Goal: Transaction & Acquisition: Purchase product/service

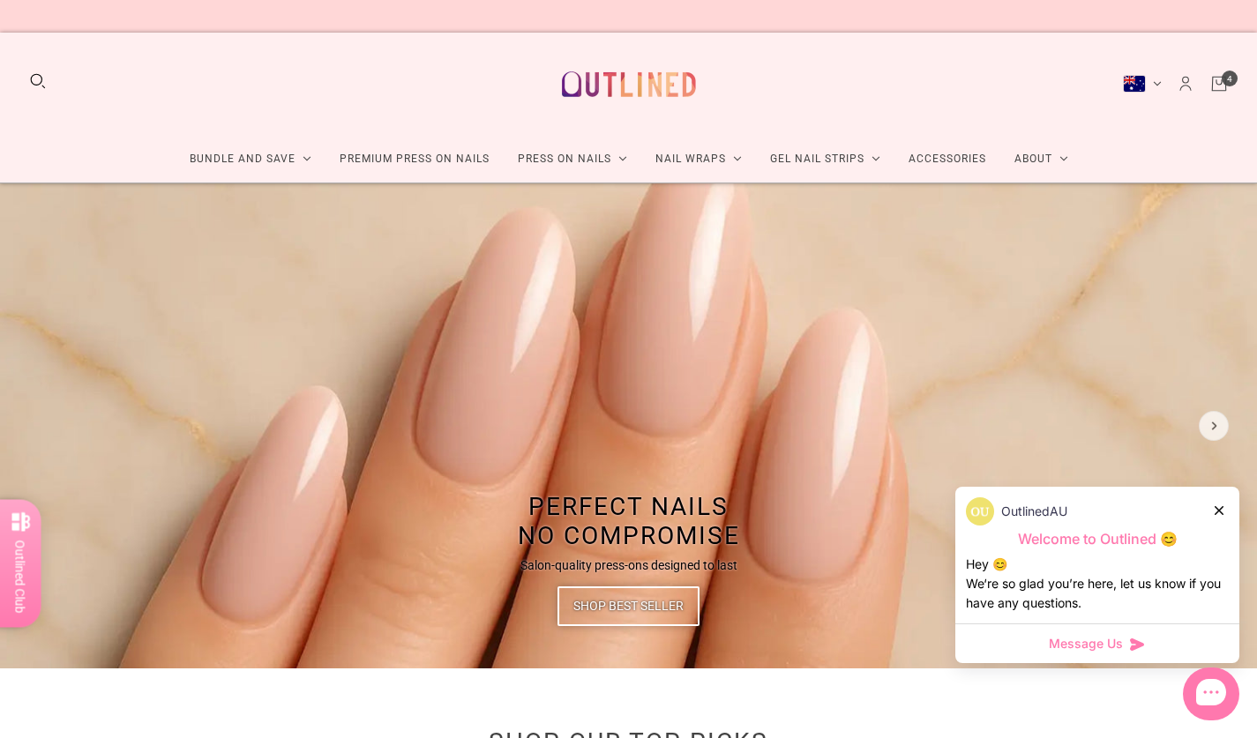
click at [1223, 78] on link "Cart" at bounding box center [1218, 83] width 19 height 19
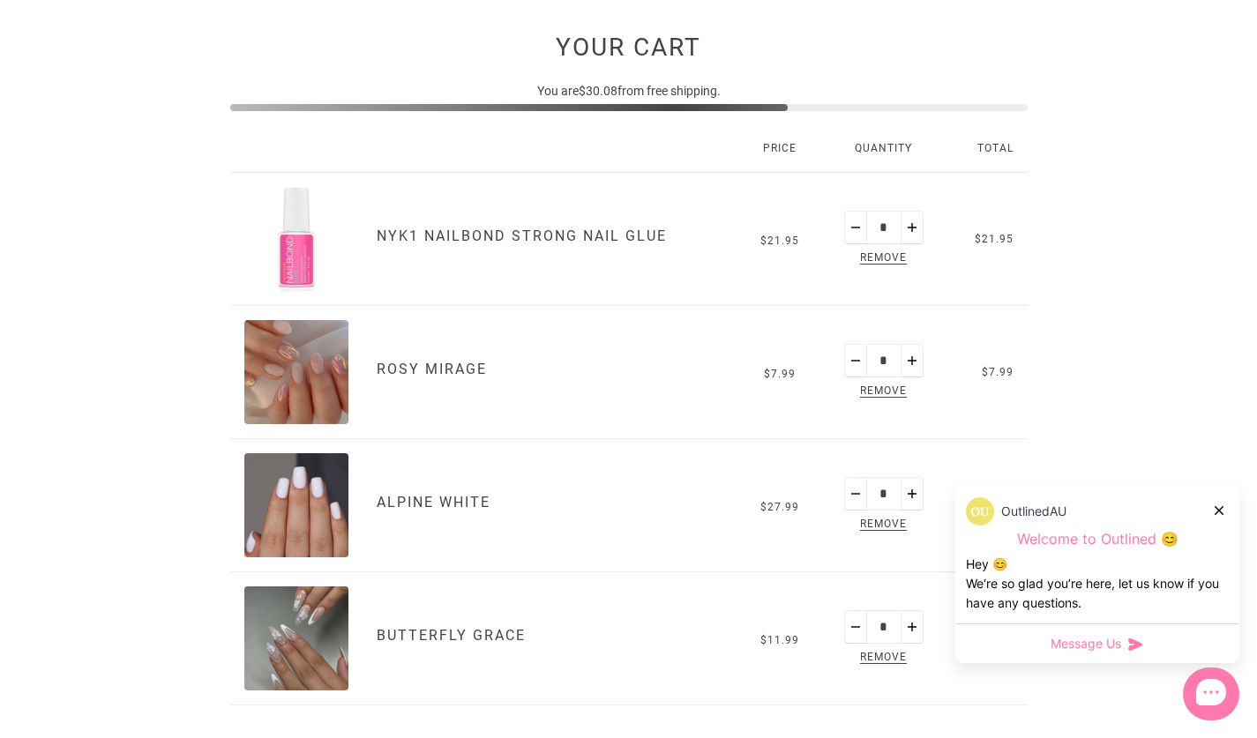
scroll to position [316, 0]
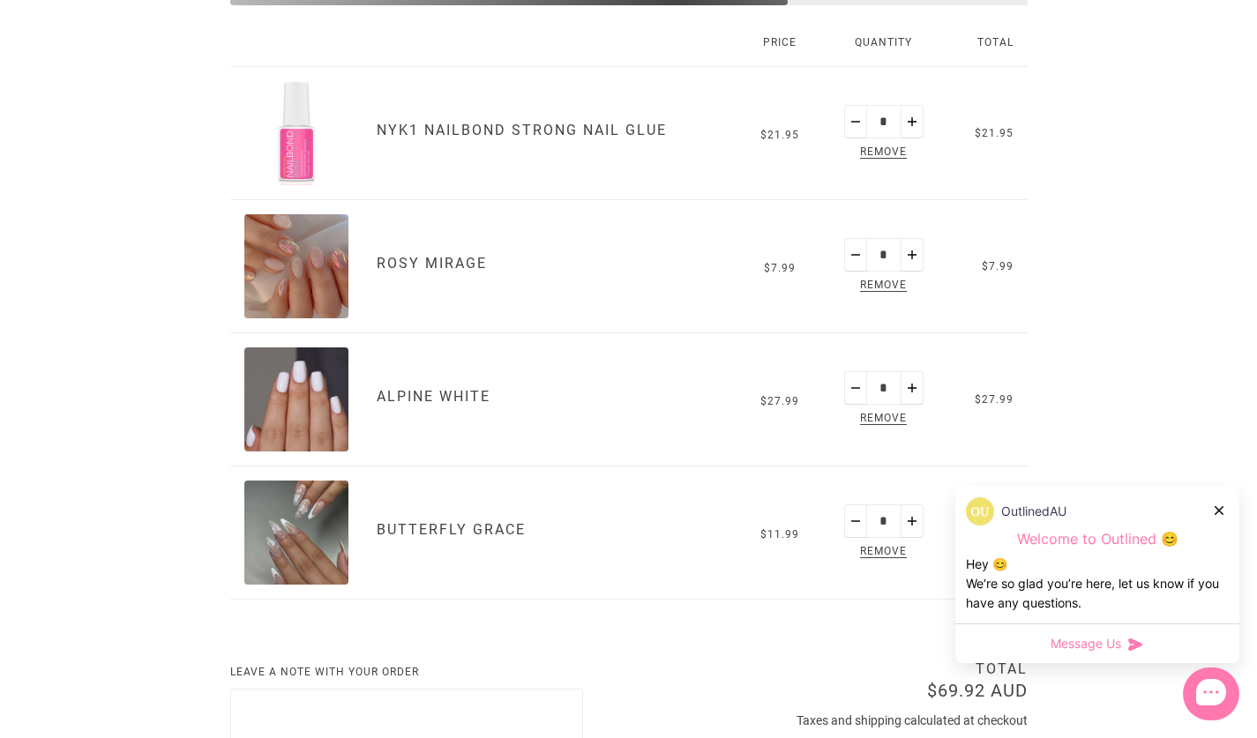
click at [1217, 511] on icon at bounding box center [1218, 510] width 9 height 9
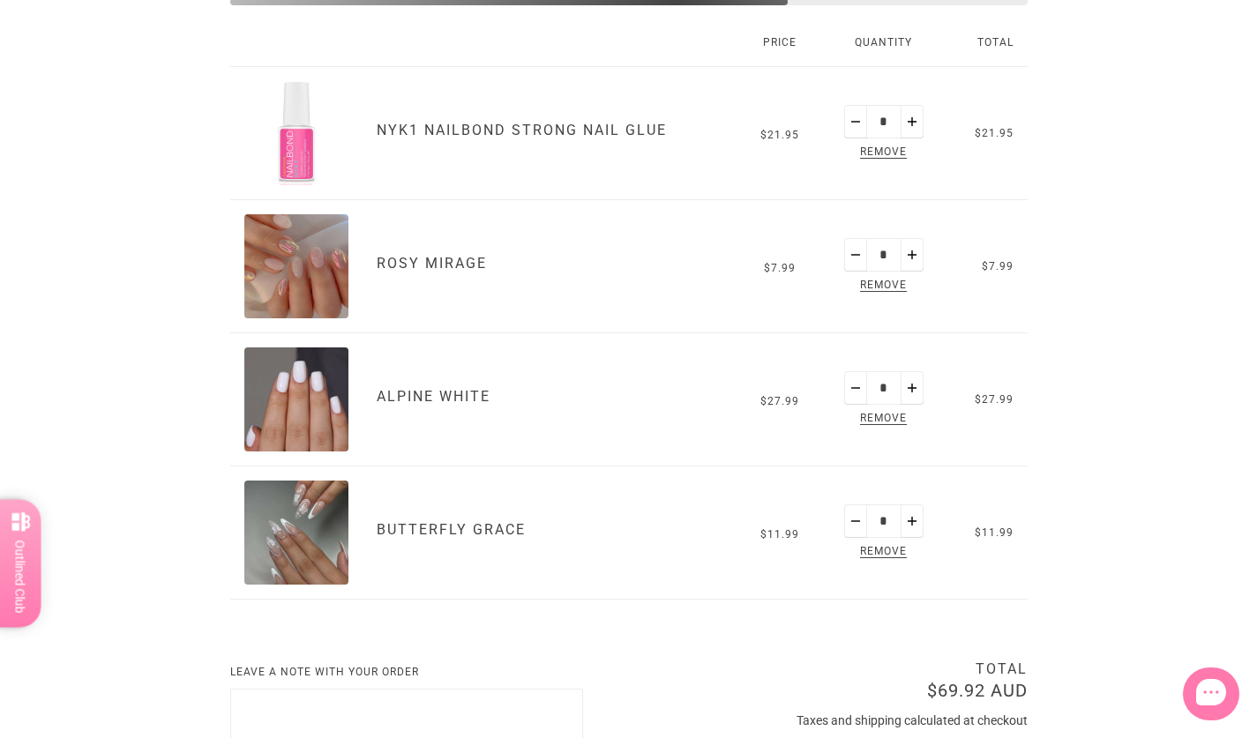
click at [854, 122] on button "Minus" at bounding box center [855, 122] width 23 height 34
click at [885, 156] on span "Remove" at bounding box center [883, 153] width 54 height 20
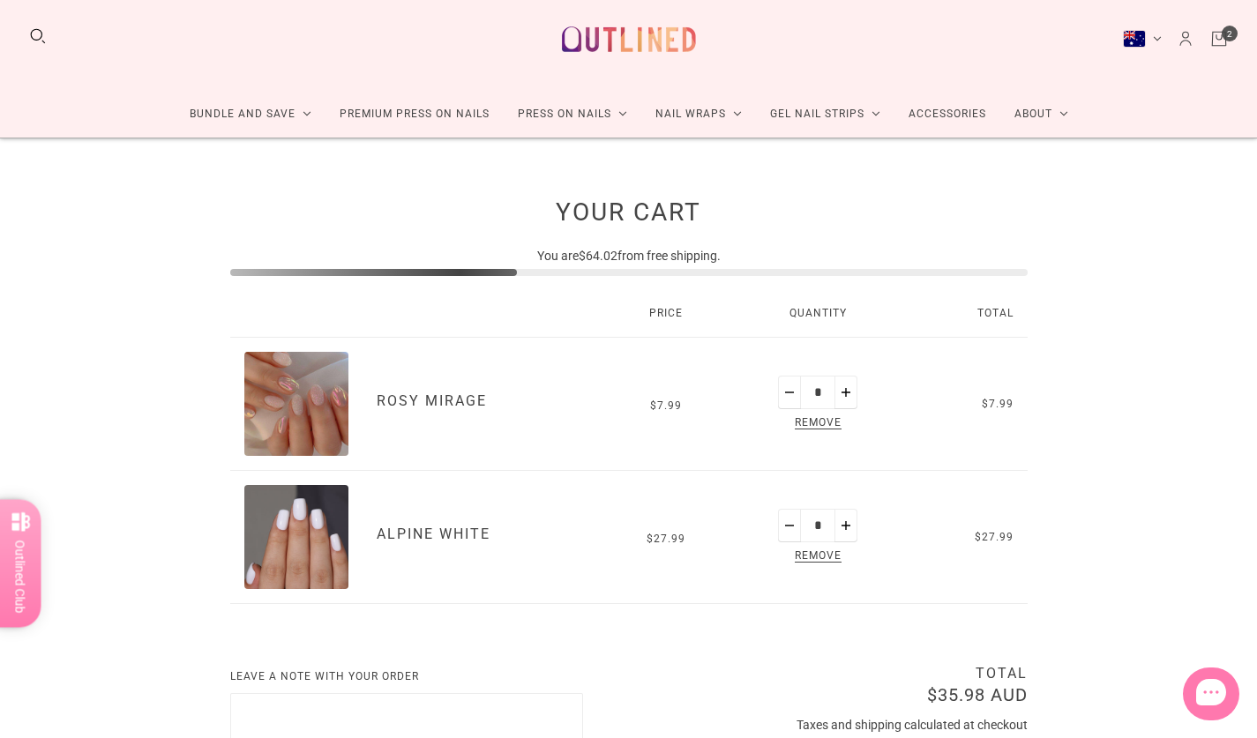
scroll to position [27, 0]
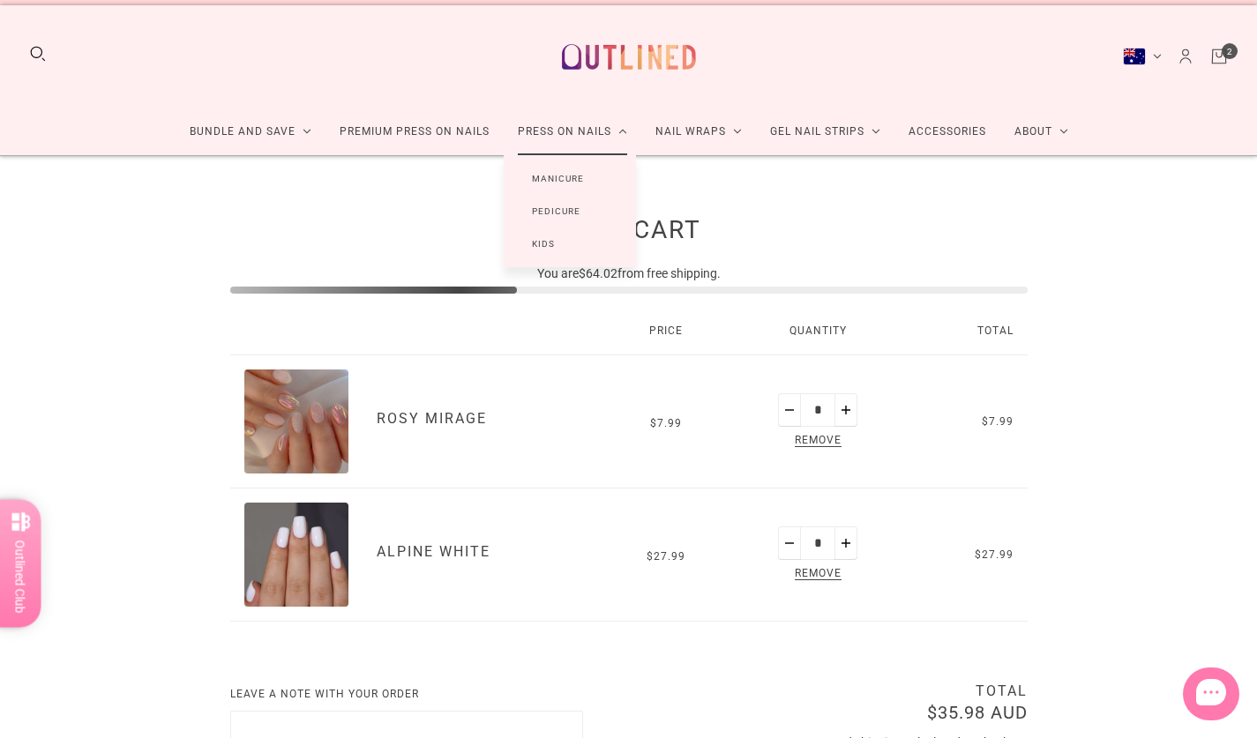
click at [579, 138] on link "Press On Nails" at bounding box center [573, 131] width 138 height 47
click at [574, 183] on link "Manicure" at bounding box center [558, 178] width 108 height 33
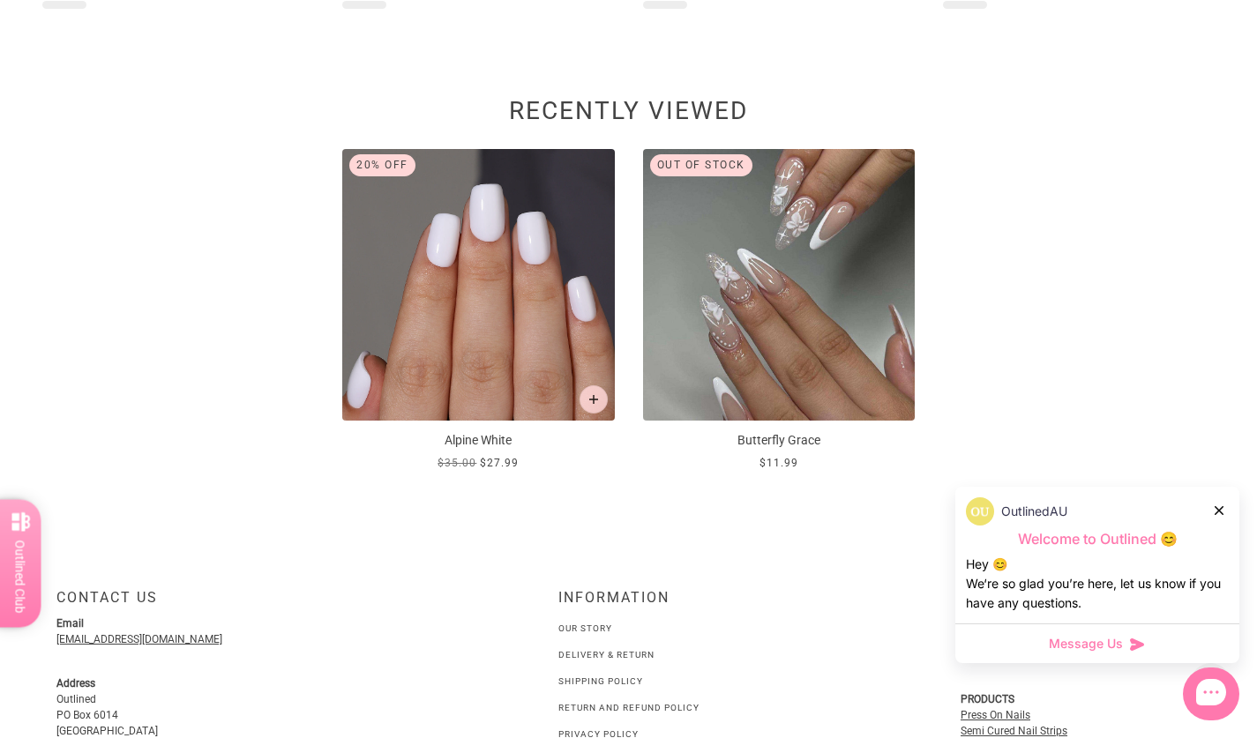
scroll to position [776, 0]
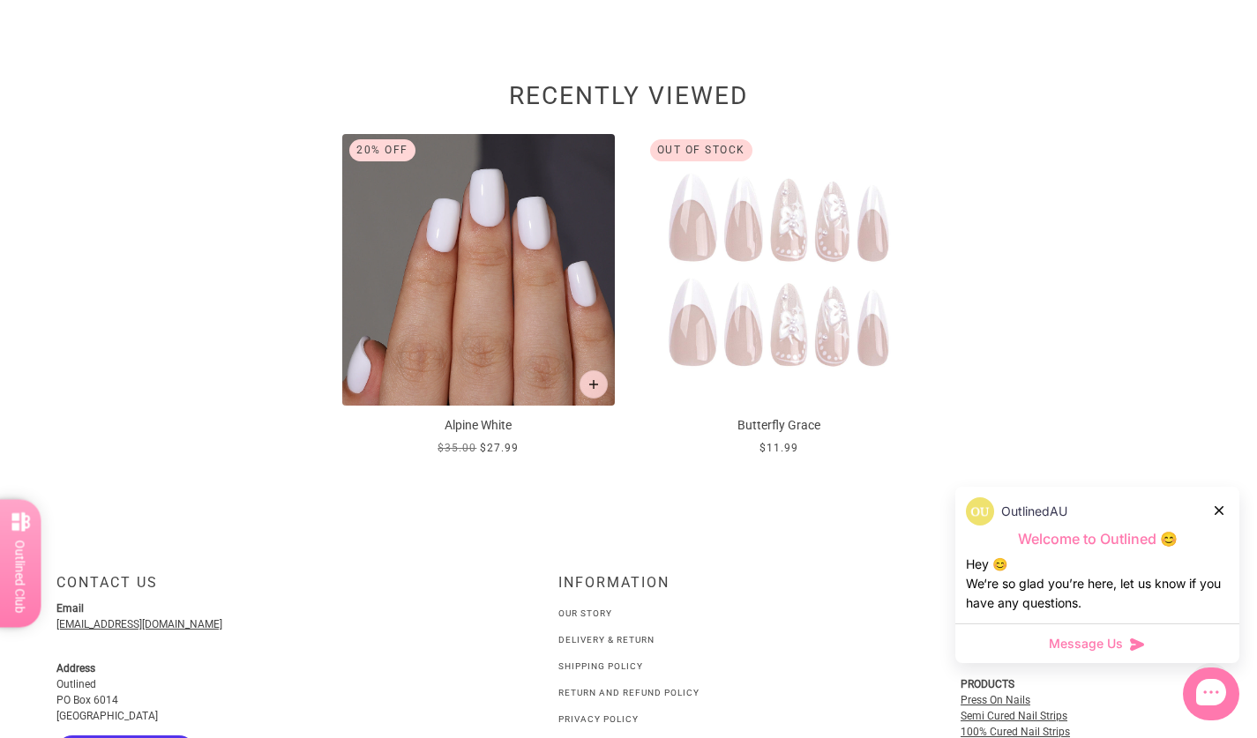
click at [736, 278] on img at bounding box center [779, 270] width 272 height 272
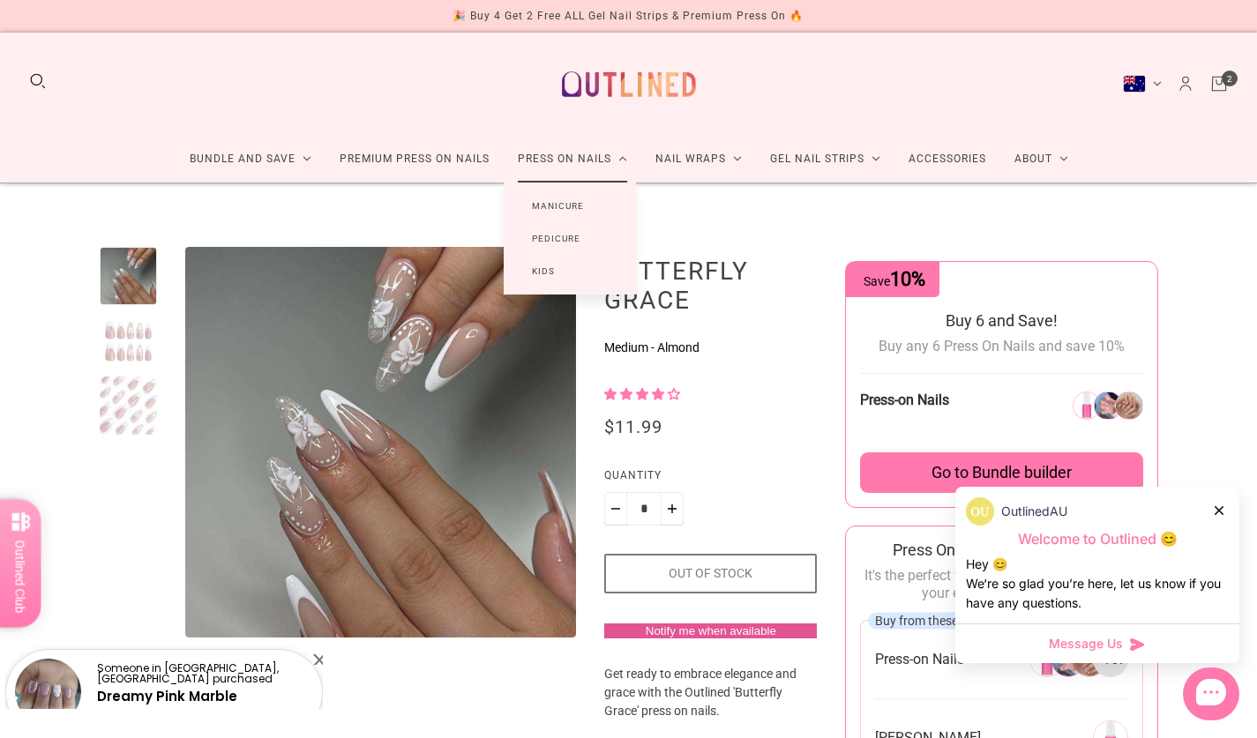
click at [543, 201] on link "Manicure" at bounding box center [558, 206] width 108 height 33
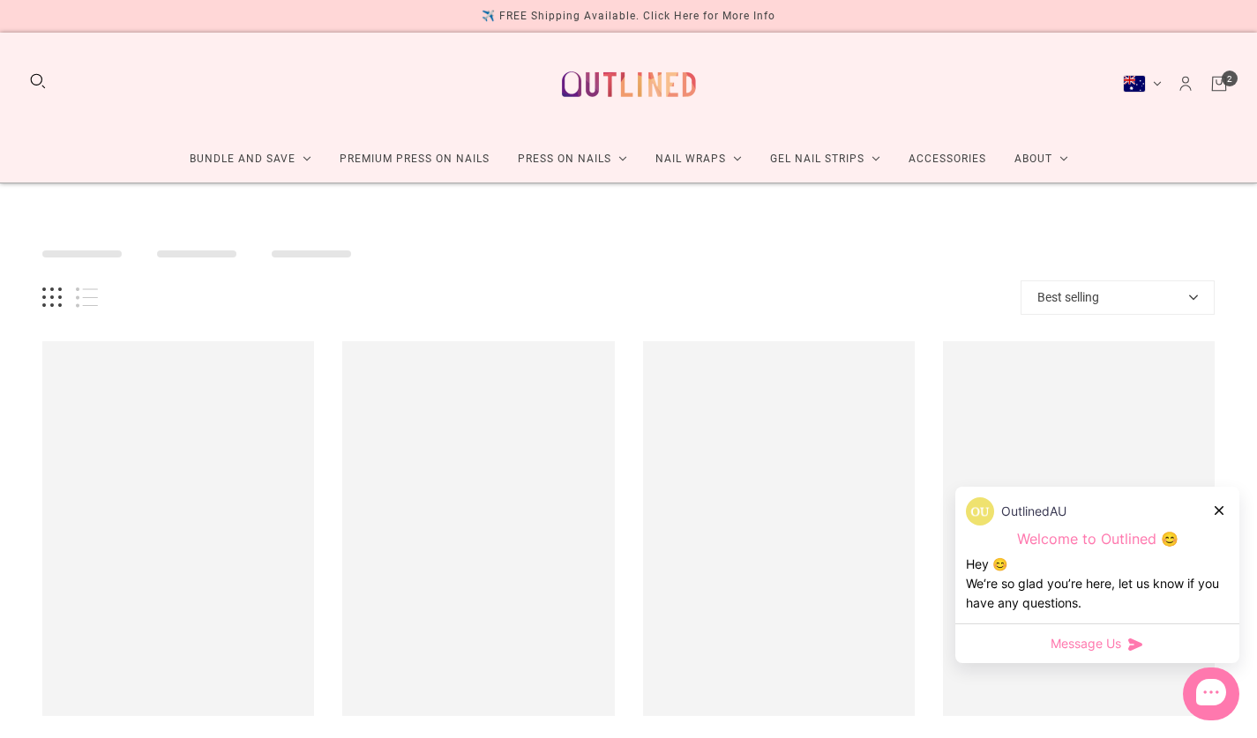
click at [1215, 511] on icon at bounding box center [1218, 510] width 9 height 9
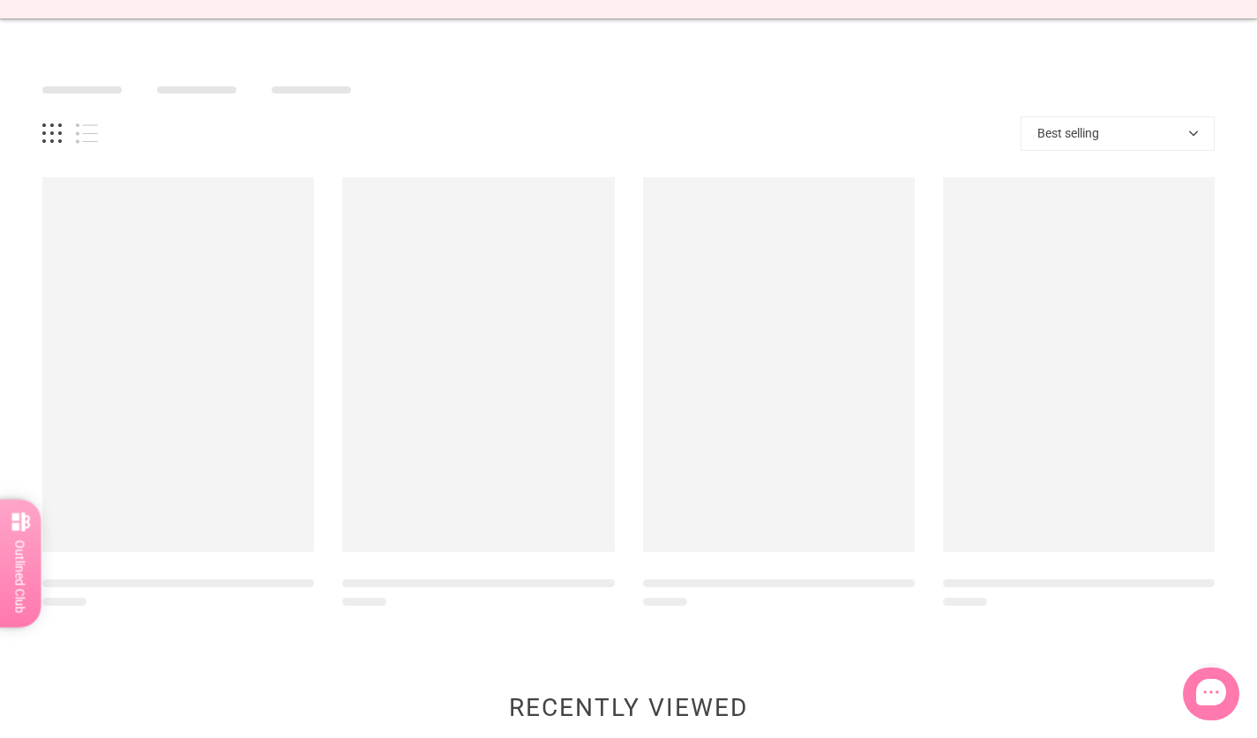
scroll to position [155, 0]
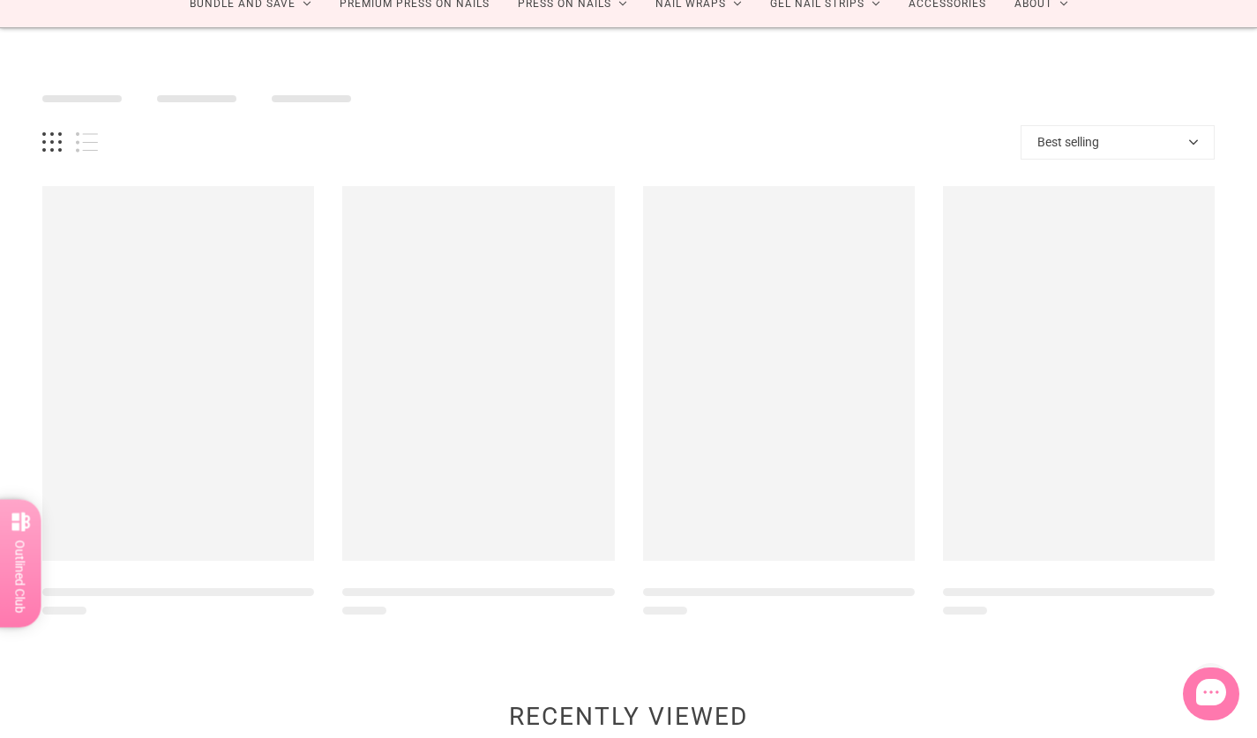
click at [1128, 135] on button "Best selling" at bounding box center [1117, 142] width 194 height 34
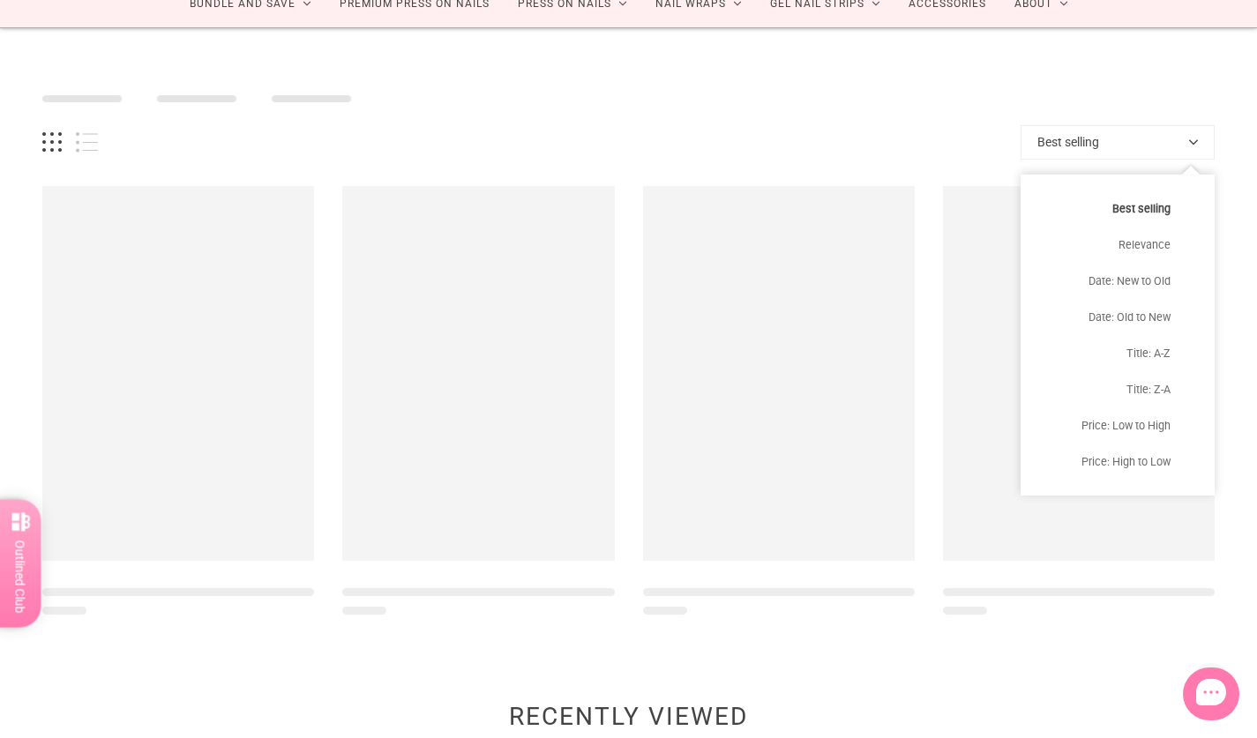
click at [1148, 204] on button "Best selling" at bounding box center [1117, 209] width 194 height 36
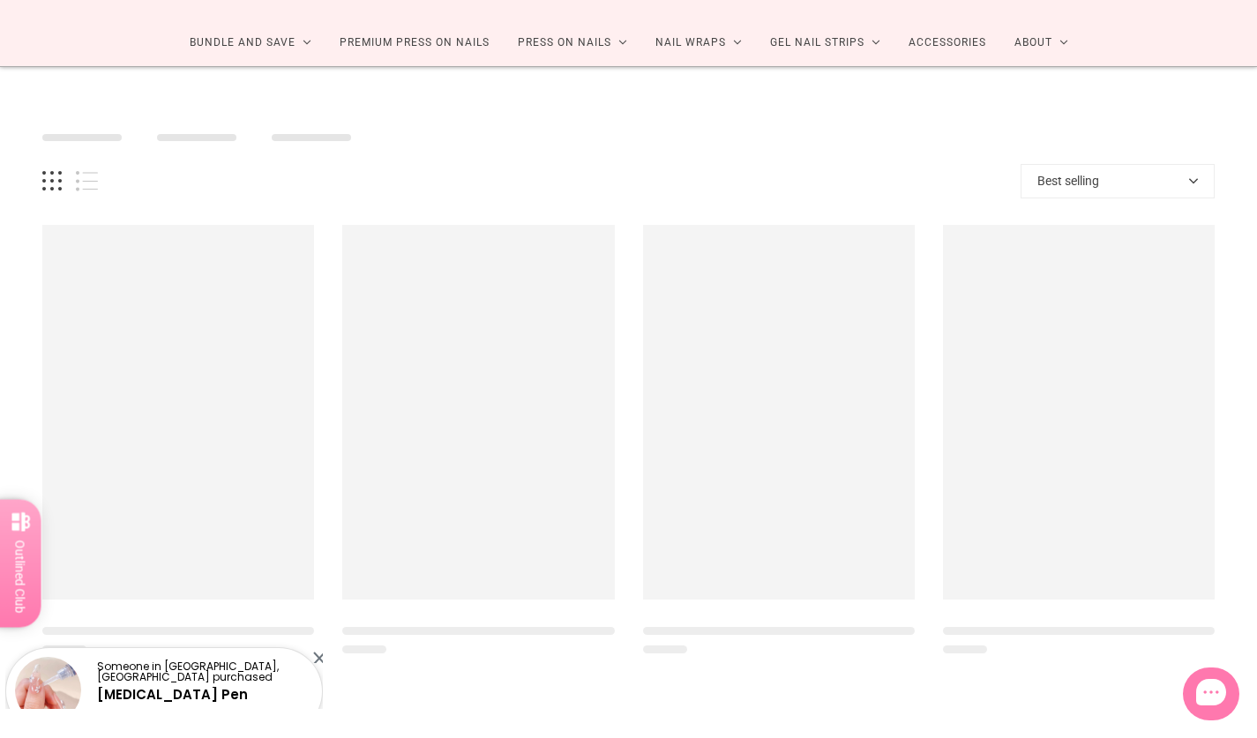
scroll to position [0, 0]
